Goal: Find specific page/section: Find specific page/section

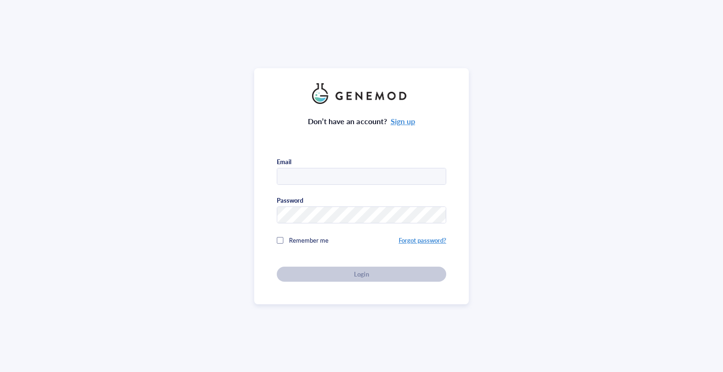
click at [286, 174] on input "text" at bounding box center [361, 177] width 169 height 17
type input "[PERSON_NAME][EMAIL_ADDRESS][DOMAIN_NAME]"
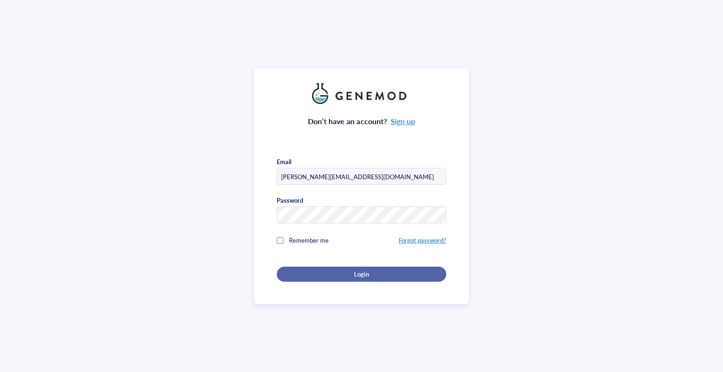
click at [347, 273] on div "Login" at bounding box center [361, 274] width 139 height 8
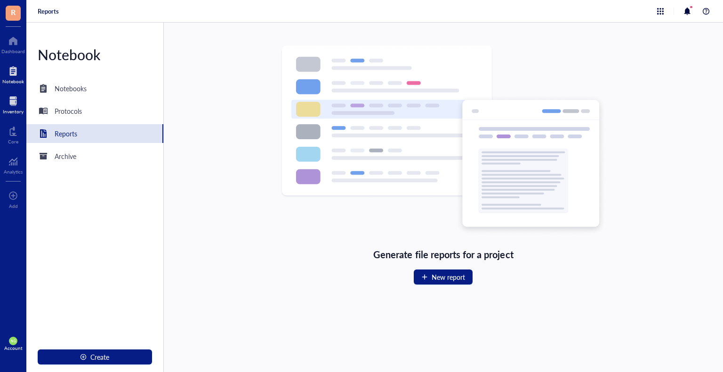
click at [14, 106] on div at bounding box center [13, 101] width 21 height 15
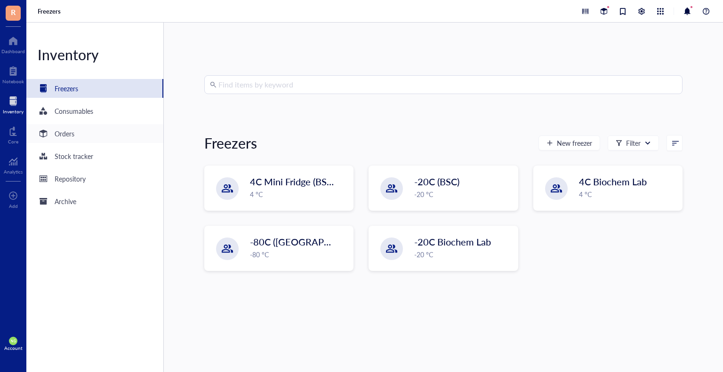
click at [53, 137] on div "Orders" at bounding box center [56, 133] width 37 height 11
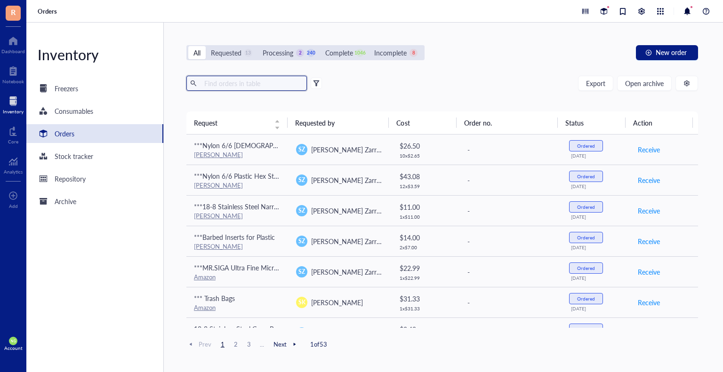
click at [228, 84] on input "text" at bounding box center [252, 83] width 103 height 14
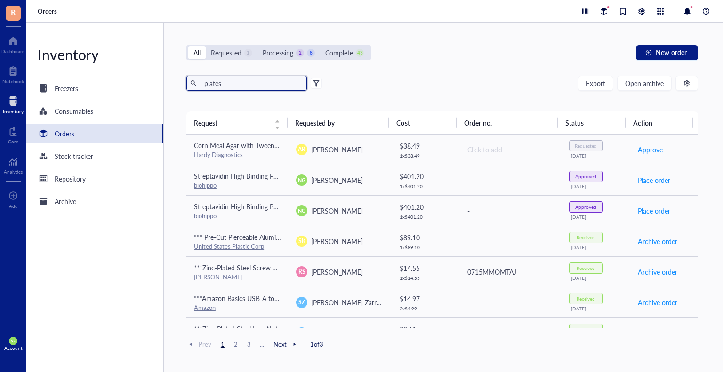
type input "plates"
